Goal: Check status

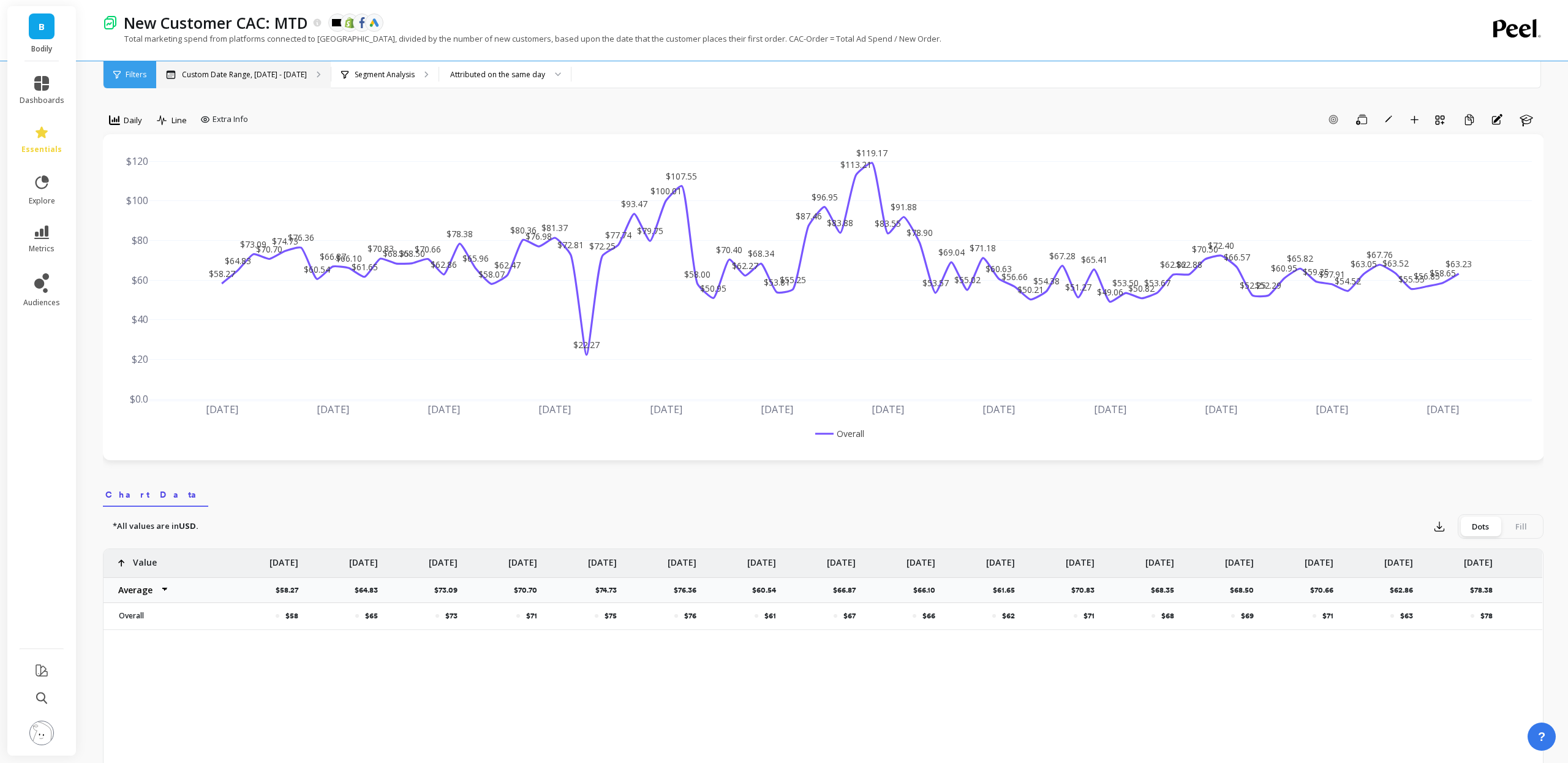
click at [267, 81] on div "Custom Date Range, [DATE] - [DATE]" at bounding box center [243, 74] width 175 height 27
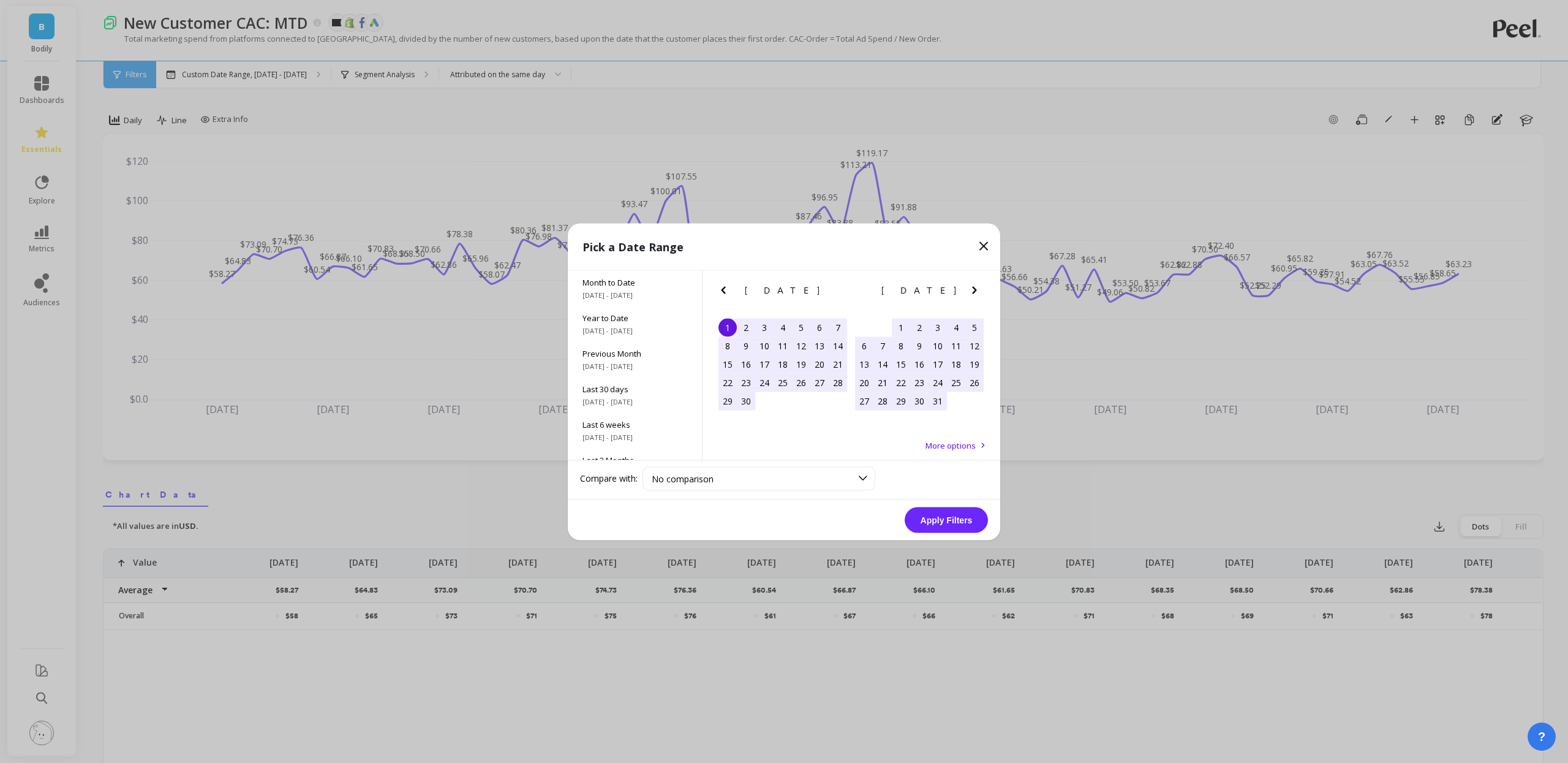
click at [730, 288] on icon "Previous Month" at bounding box center [723, 289] width 15 height 15
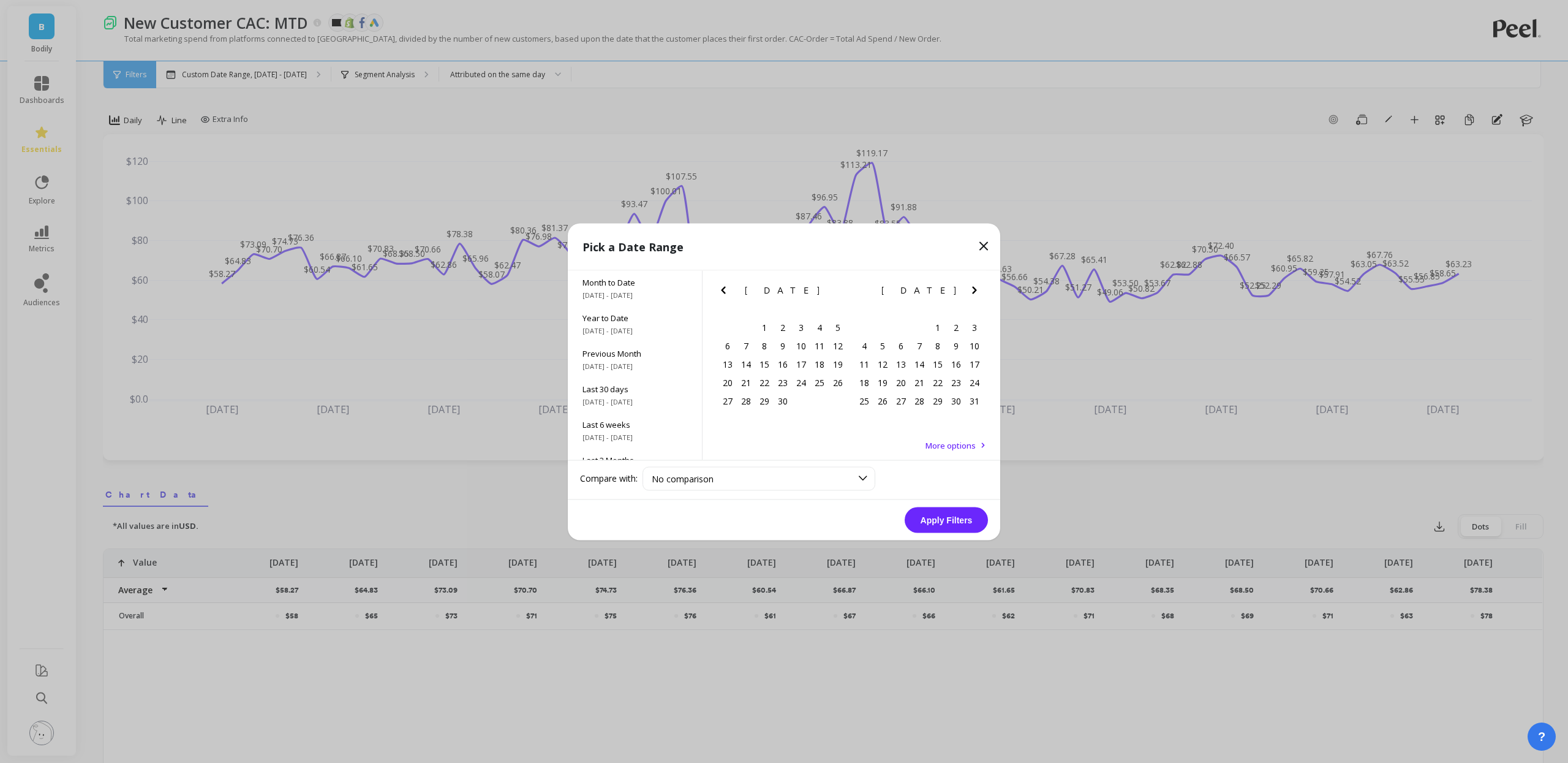
click at [730, 288] on icon "Previous Month" at bounding box center [723, 289] width 15 height 15
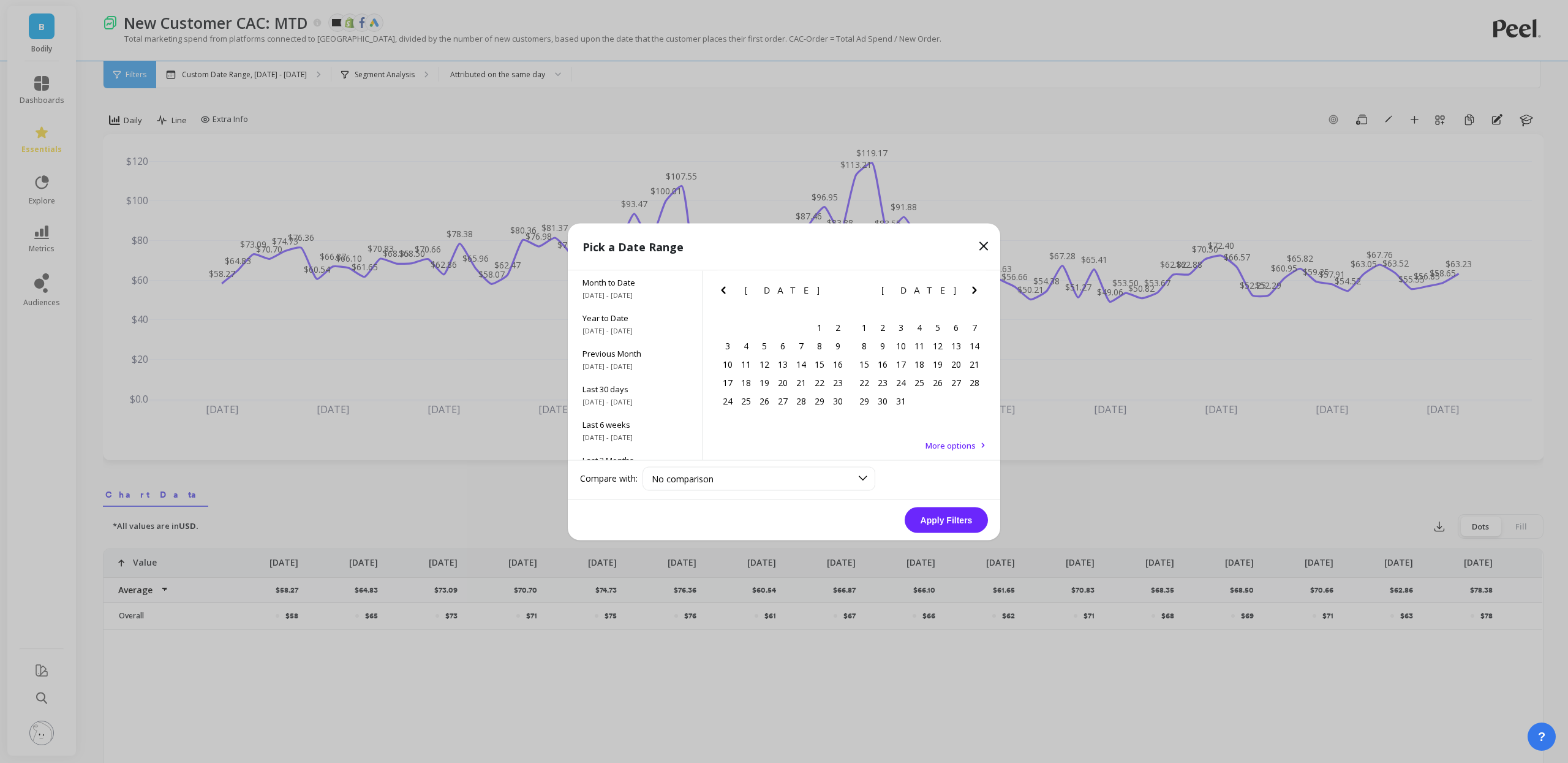
click at [730, 288] on icon "Previous Month" at bounding box center [723, 289] width 15 height 15
click at [740, 325] on div "1" at bounding box center [746, 327] width 19 height 19
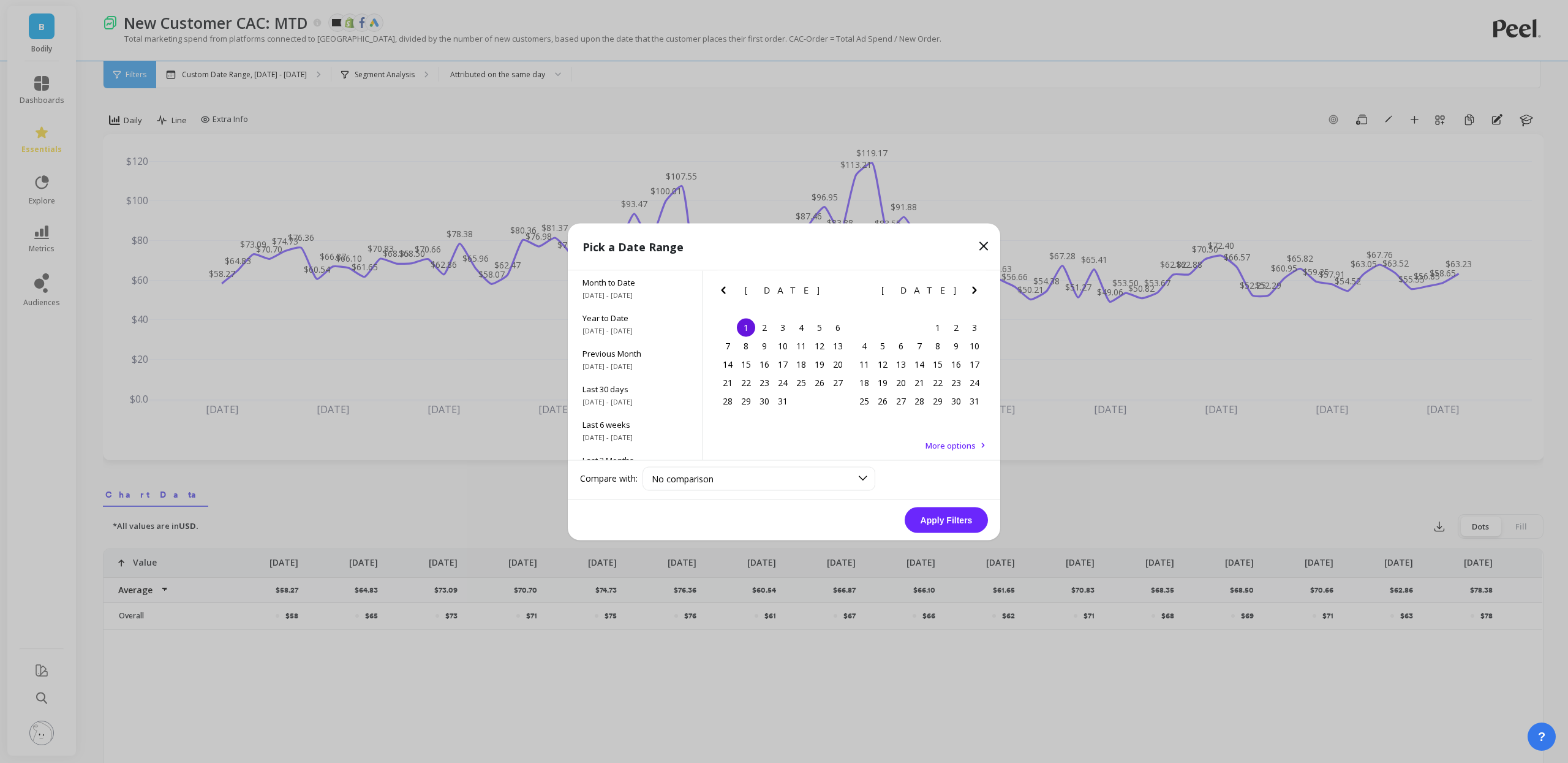
click at [977, 288] on icon "Next Month" at bounding box center [974, 289] width 15 height 15
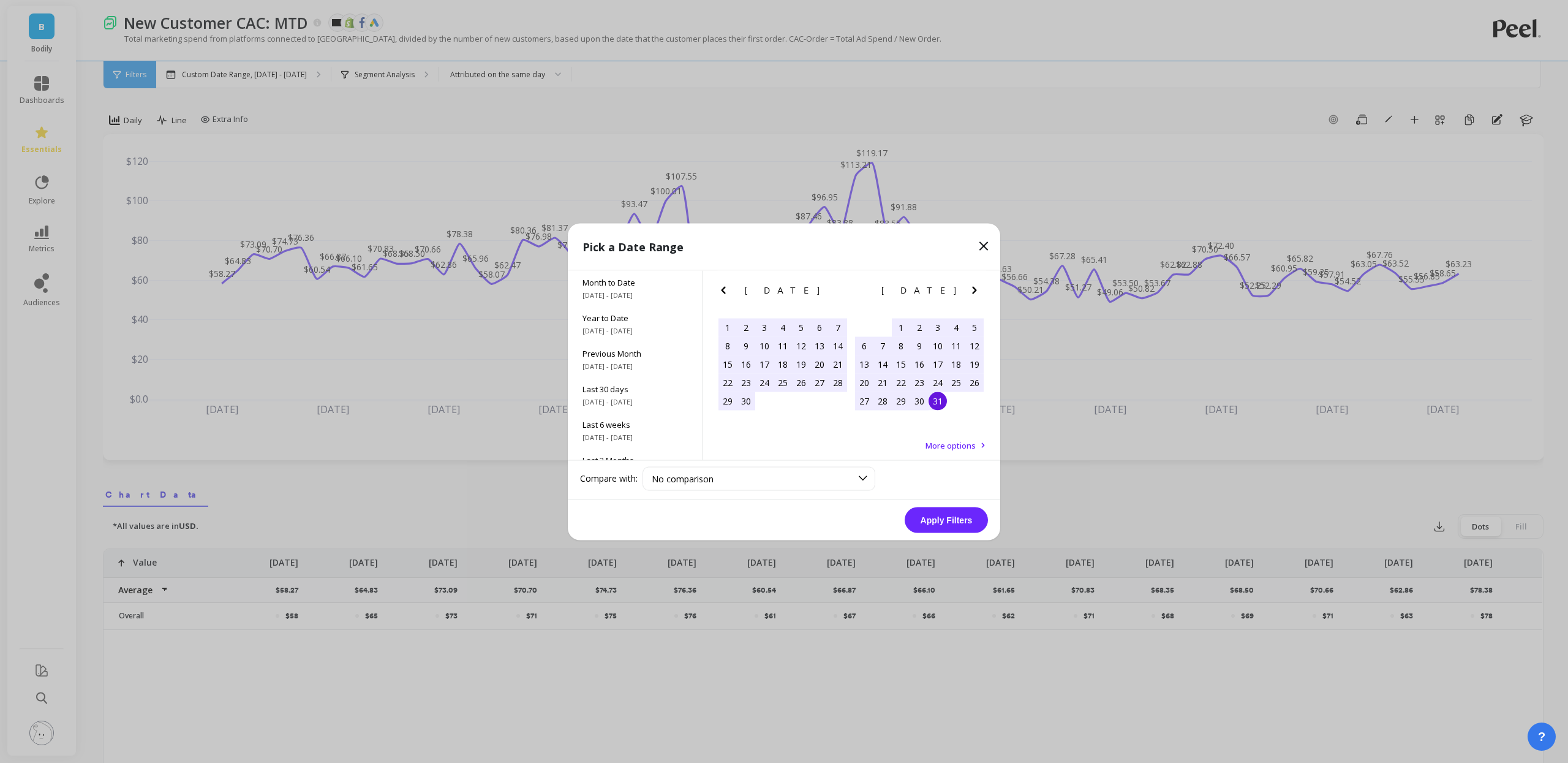
drag, startPoint x: 940, startPoint y: 407, endPoint x: 945, endPoint y: 526, distance: 119.1
click at [940, 407] on div "31" at bounding box center [937, 400] width 19 height 19
click at [946, 519] on button "Apply Filters" at bounding box center [946, 519] width 83 height 26
